Goal: Information Seeking & Learning: Check status

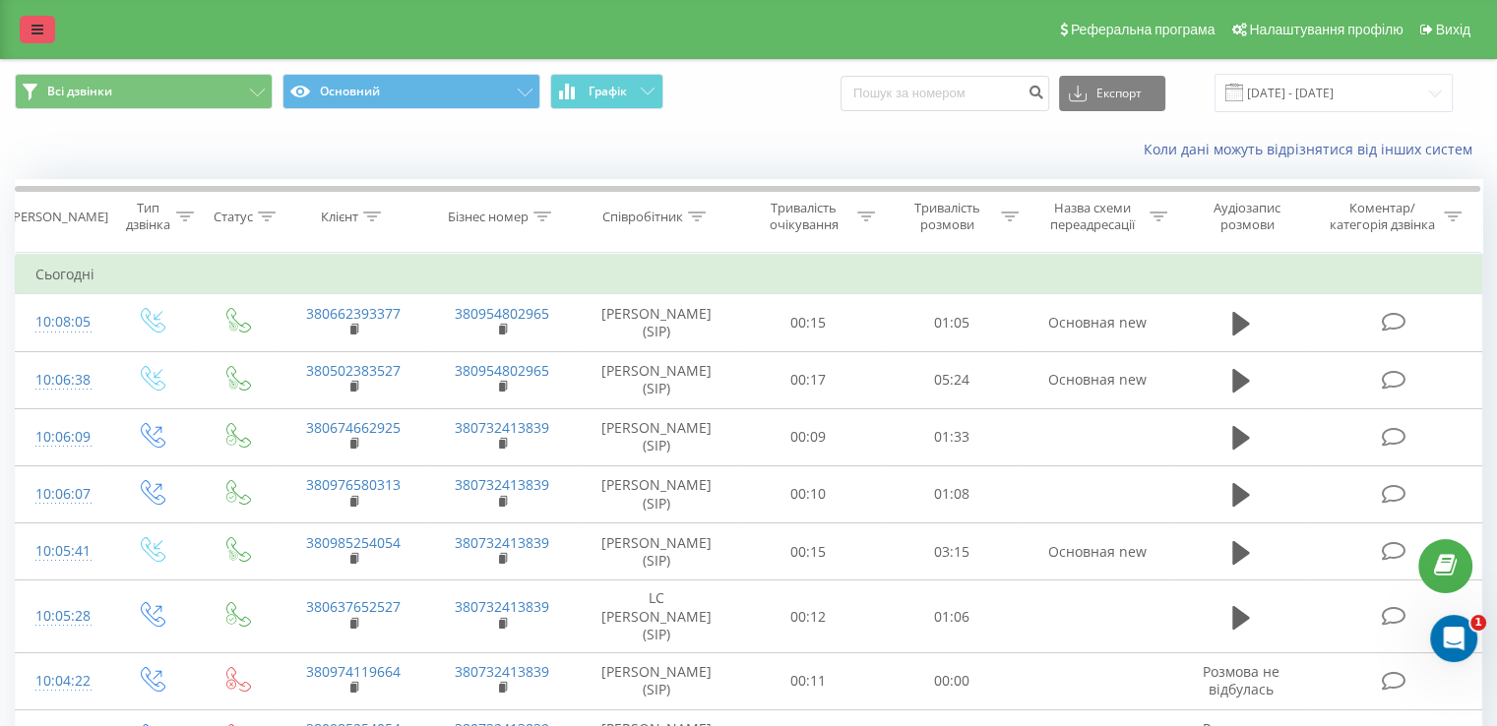
click at [27, 29] on link at bounding box center [37, 30] width 35 height 28
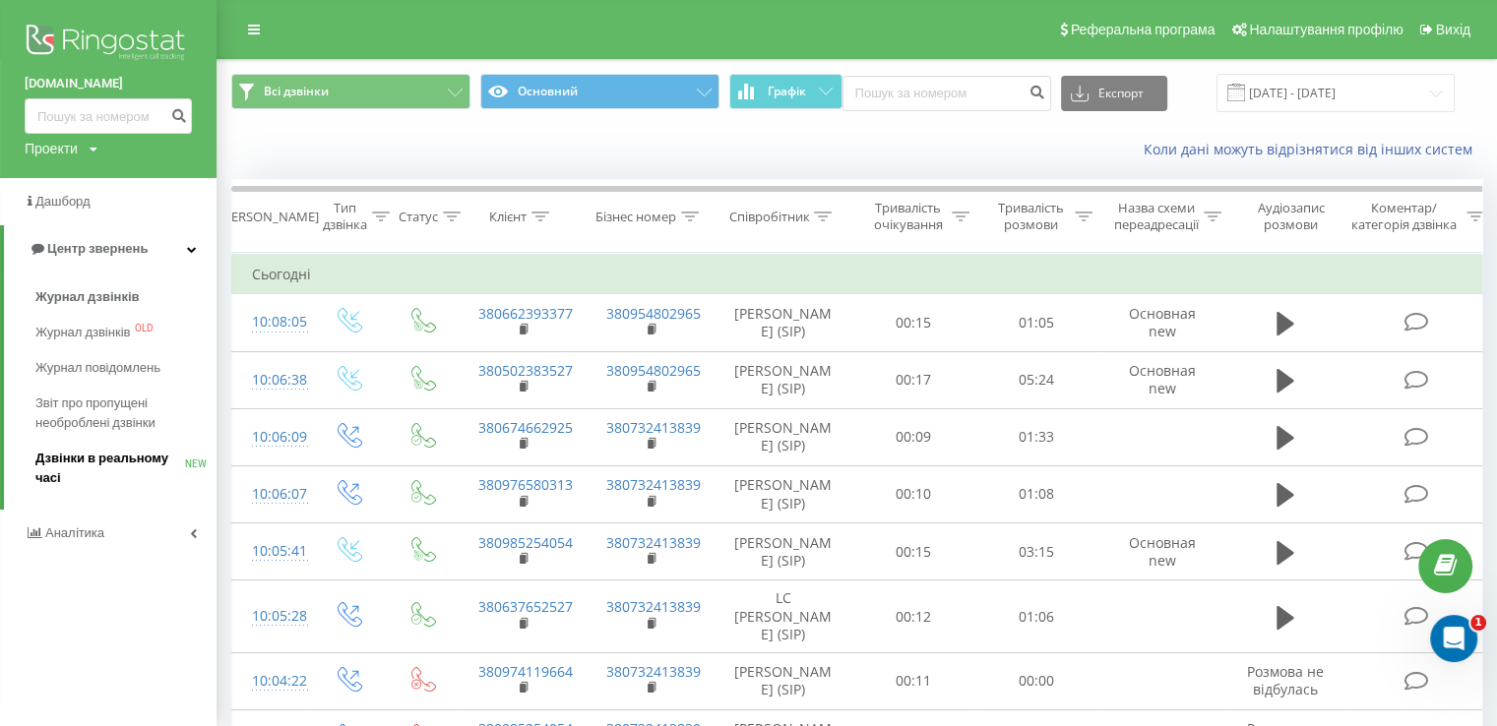
click at [100, 460] on span "Дзвінки в реальному часі" at bounding box center [110, 468] width 150 height 39
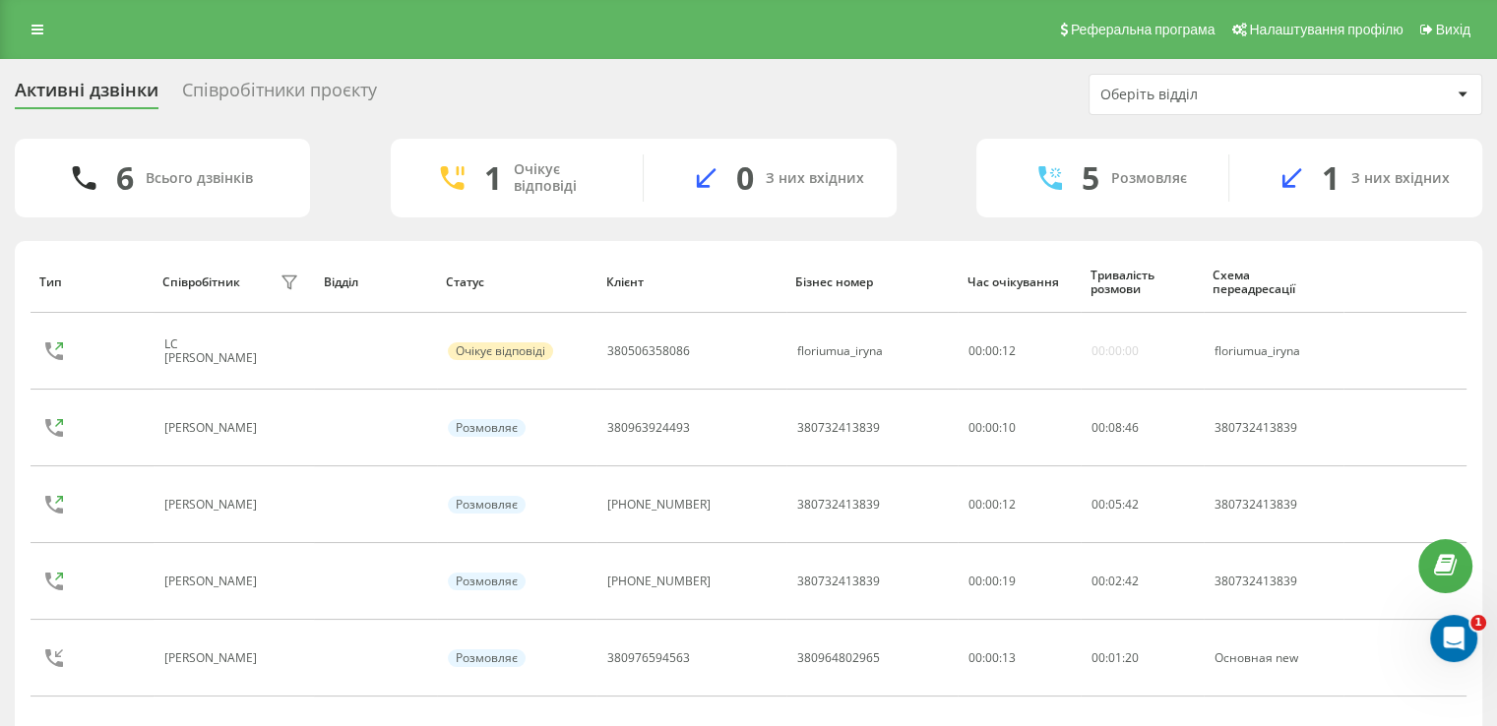
click at [367, 225] on div "6 Всього дзвінків 1 Очікує відповіді 0 З них вхідних 5 Розмовляє 1 З них вхідни…" at bounding box center [748, 486] width 1467 height 694
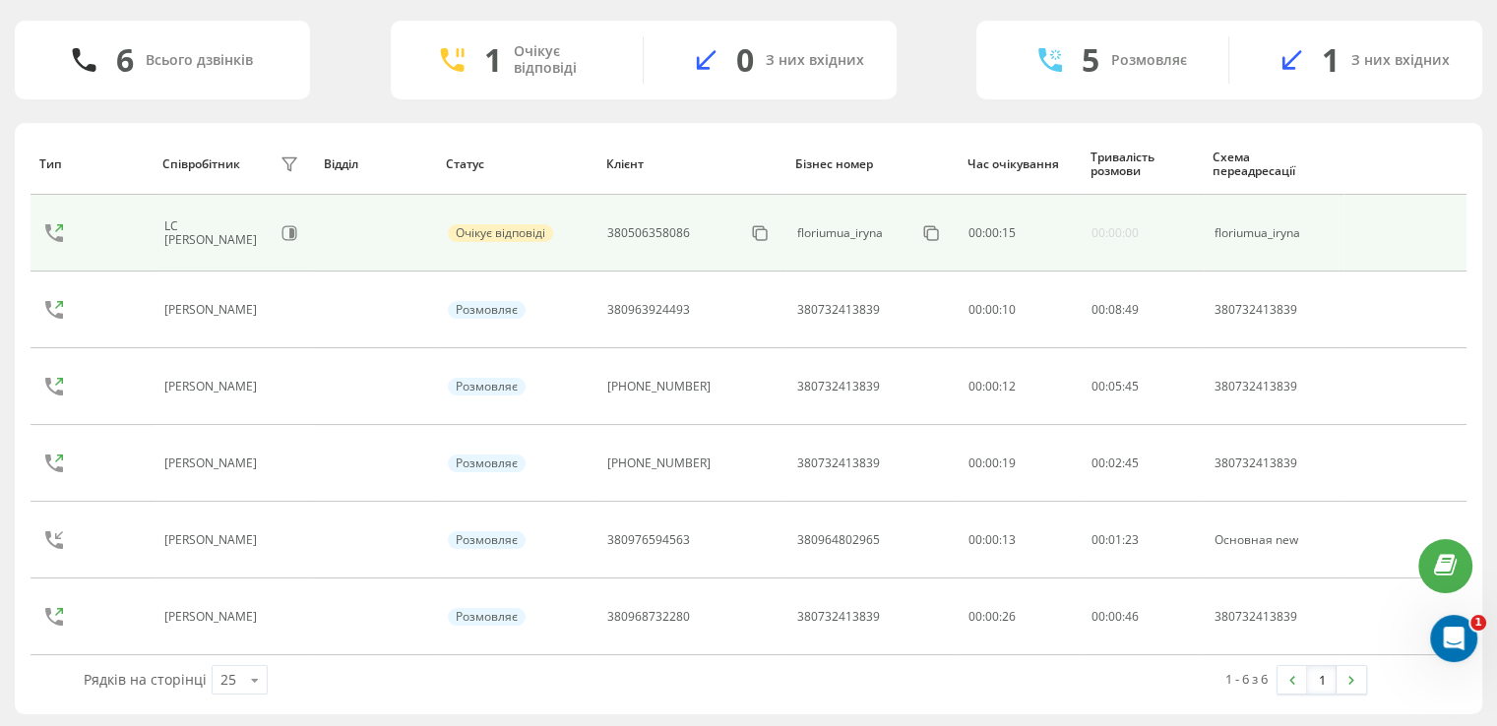
scroll to position [119, 0]
